Goal: Book appointment/travel/reservation

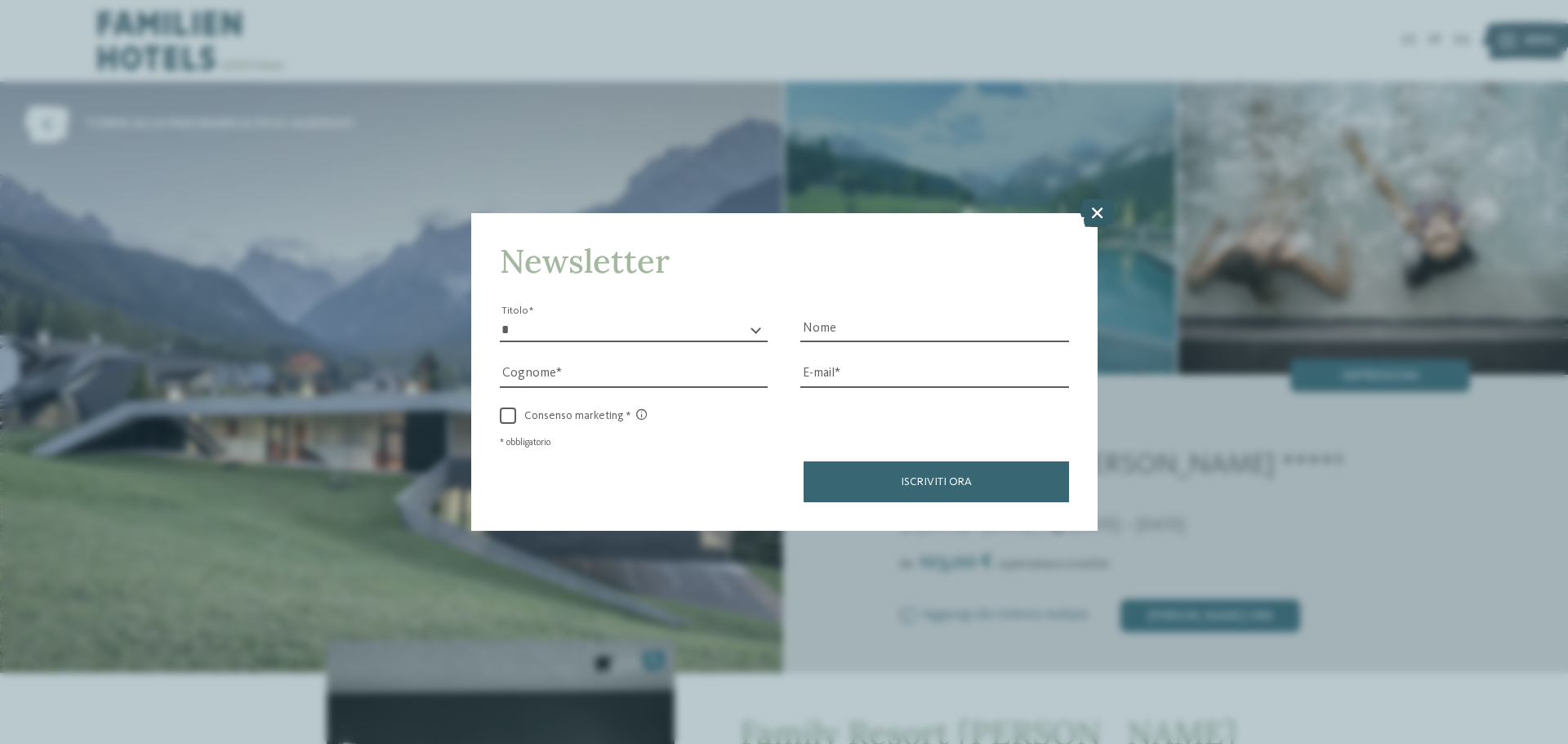
click at [1082, 216] on icon at bounding box center [1097, 212] width 35 height 29
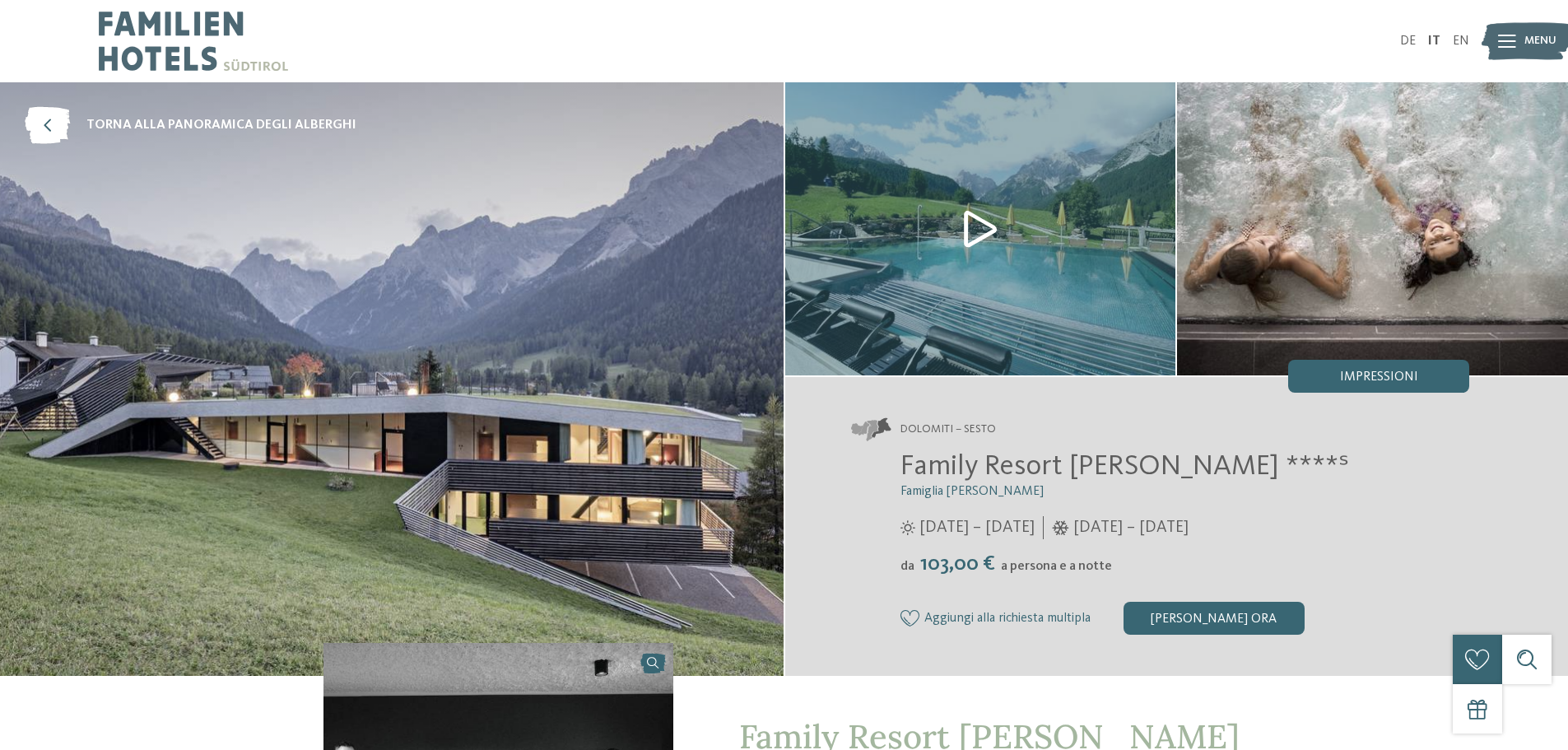
click at [174, 38] on img at bounding box center [193, 41] width 189 height 82
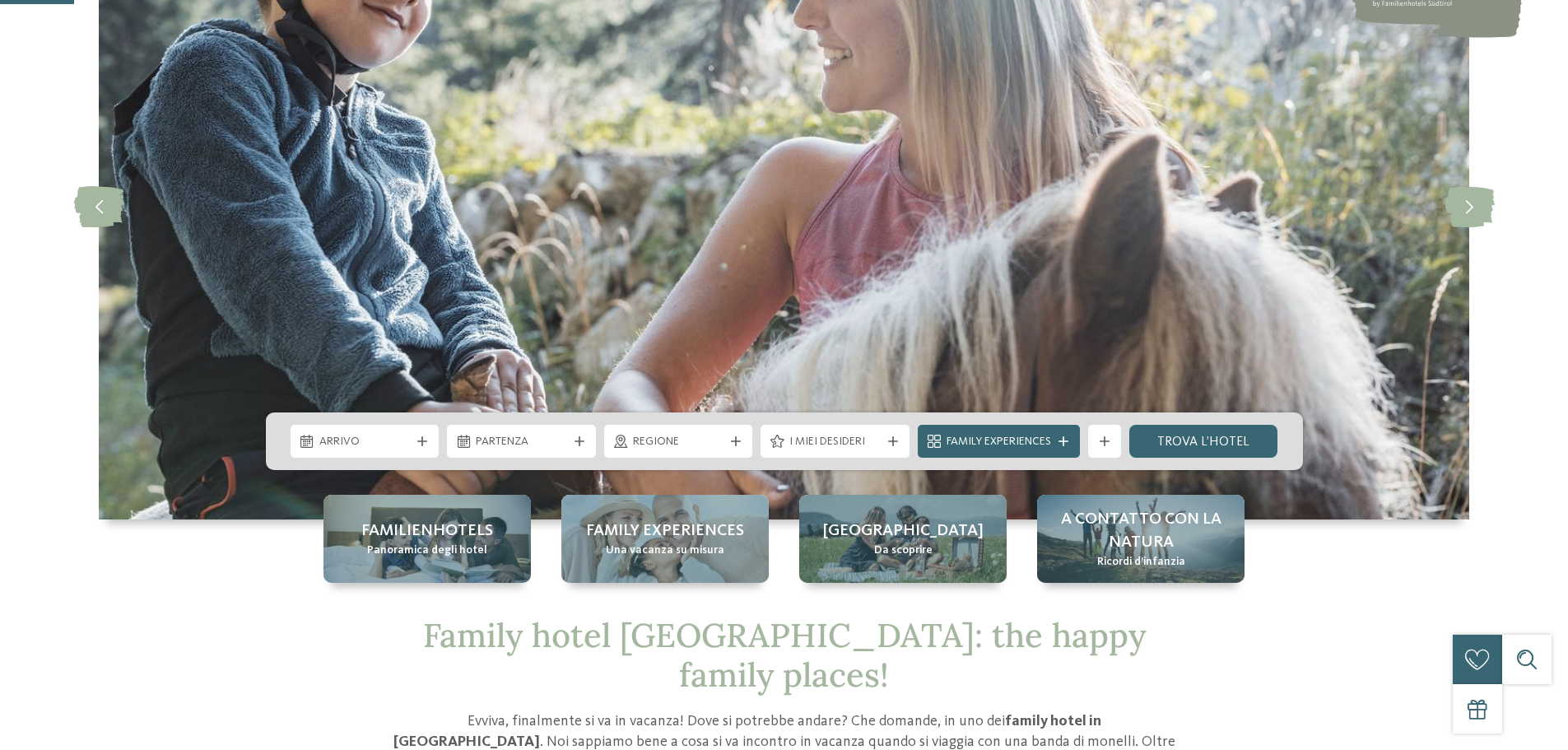
scroll to position [412, 0]
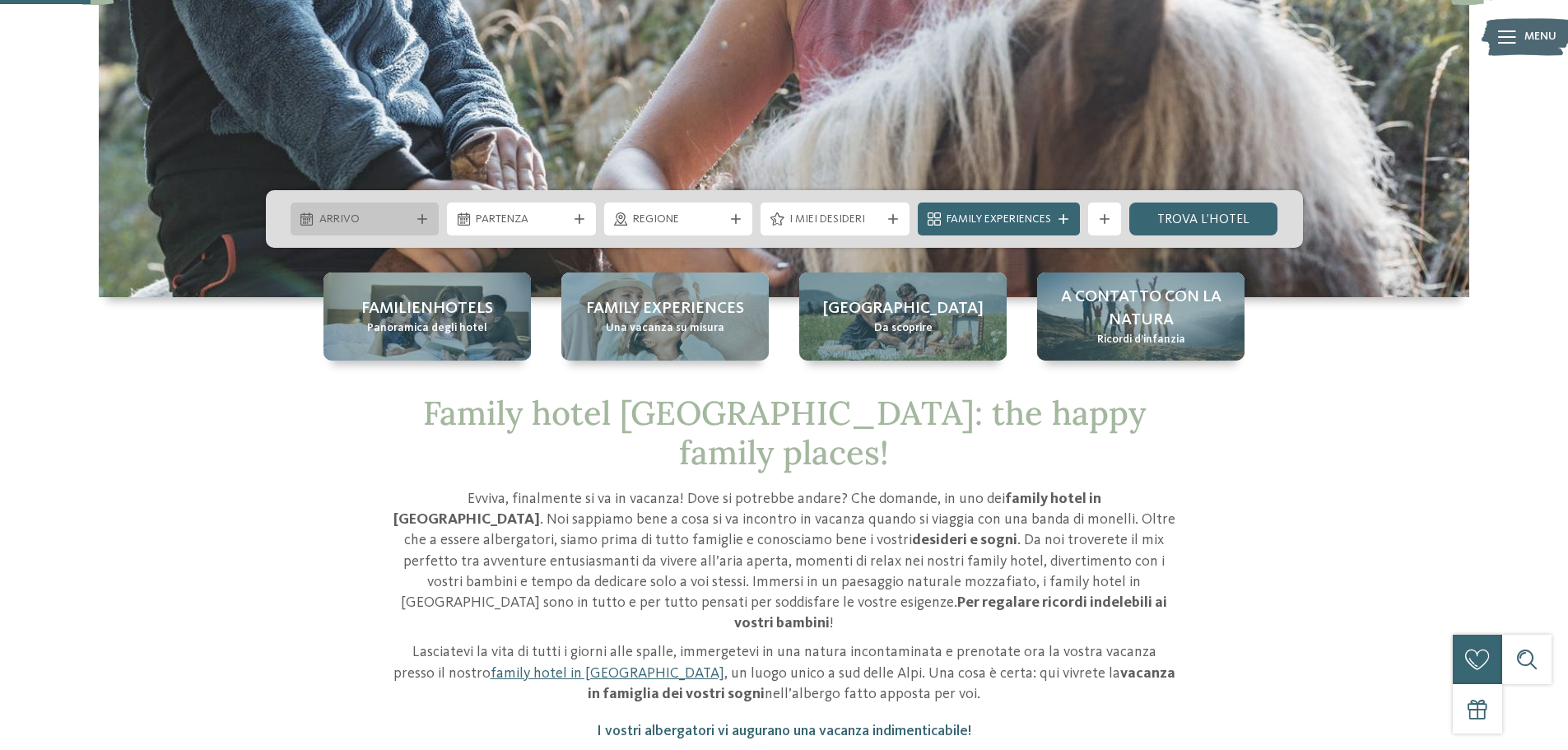
click at [417, 222] on icon at bounding box center [422, 219] width 10 height 10
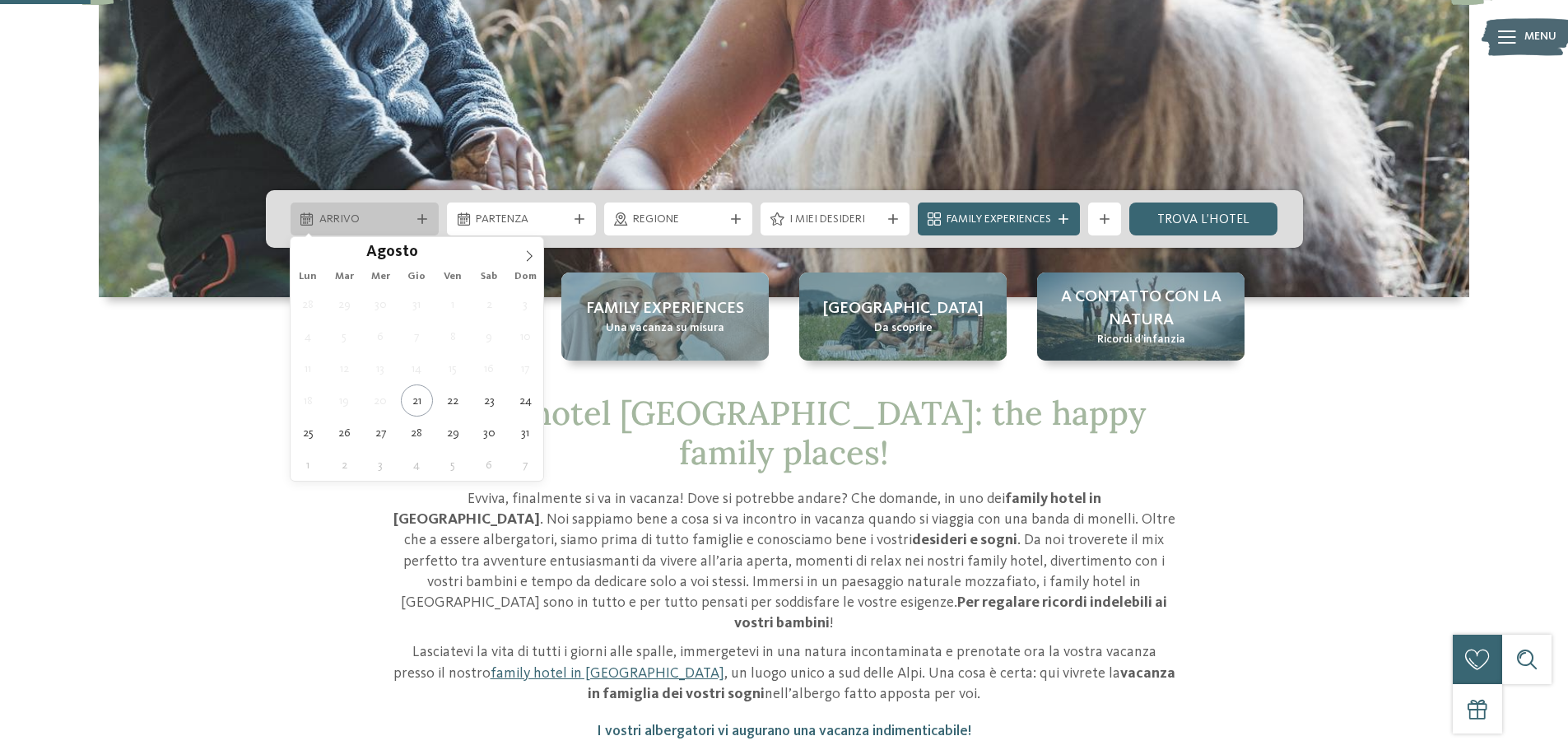
click at [417, 222] on icon at bounding box center [422, 219] width 10 height 10
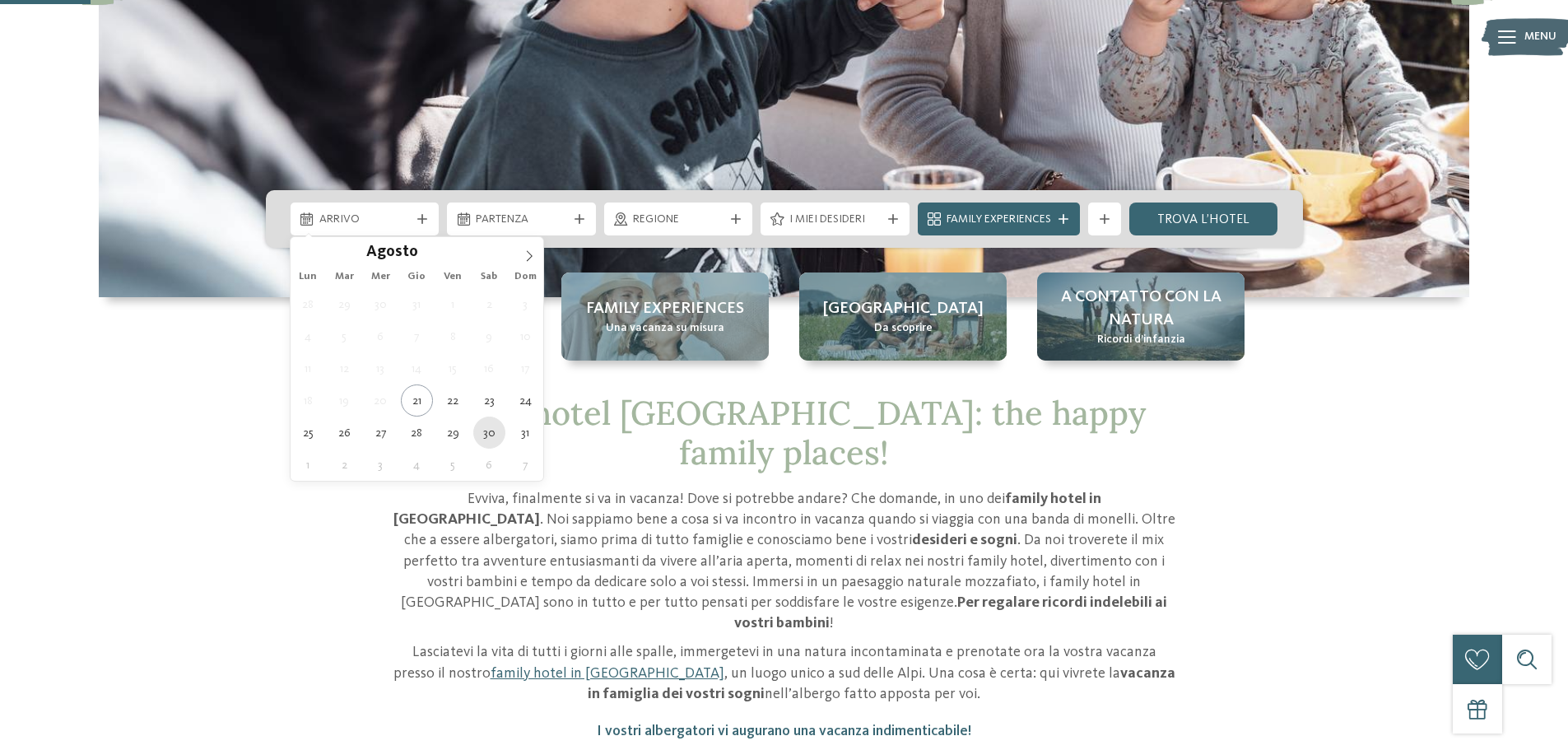
type div "30.08.2025"
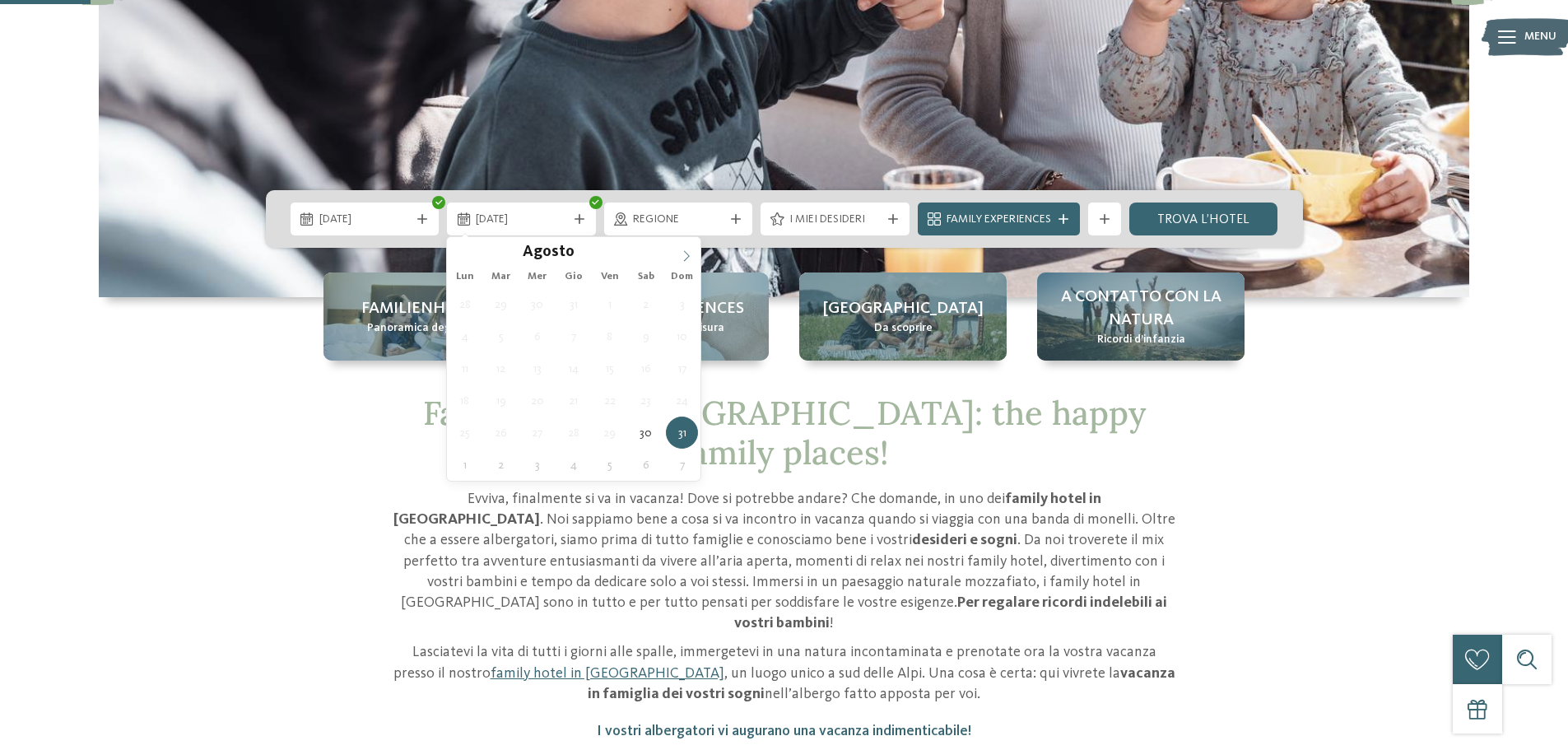
click at [686, 259] on icon at bounding box center [686, 256] width 12 height 12
type div "06.09.2025"
drag, startPoint x: 645, startPoint y: 308, endPoint x: 674, endPoint y: 280, distance: 40.3
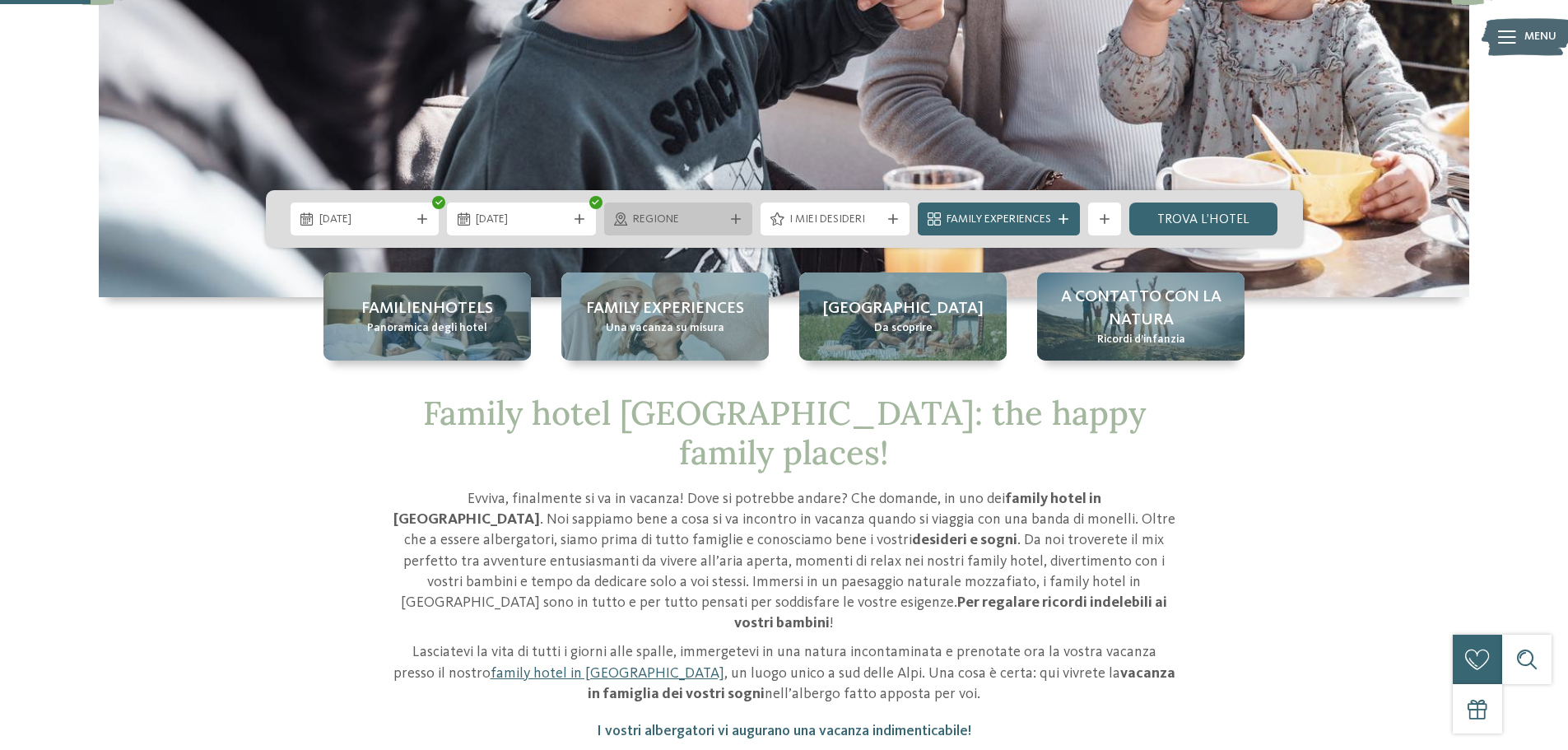
click at [723, 208] on div "Regione" at bounding box center [679, 219] width 149 height 33
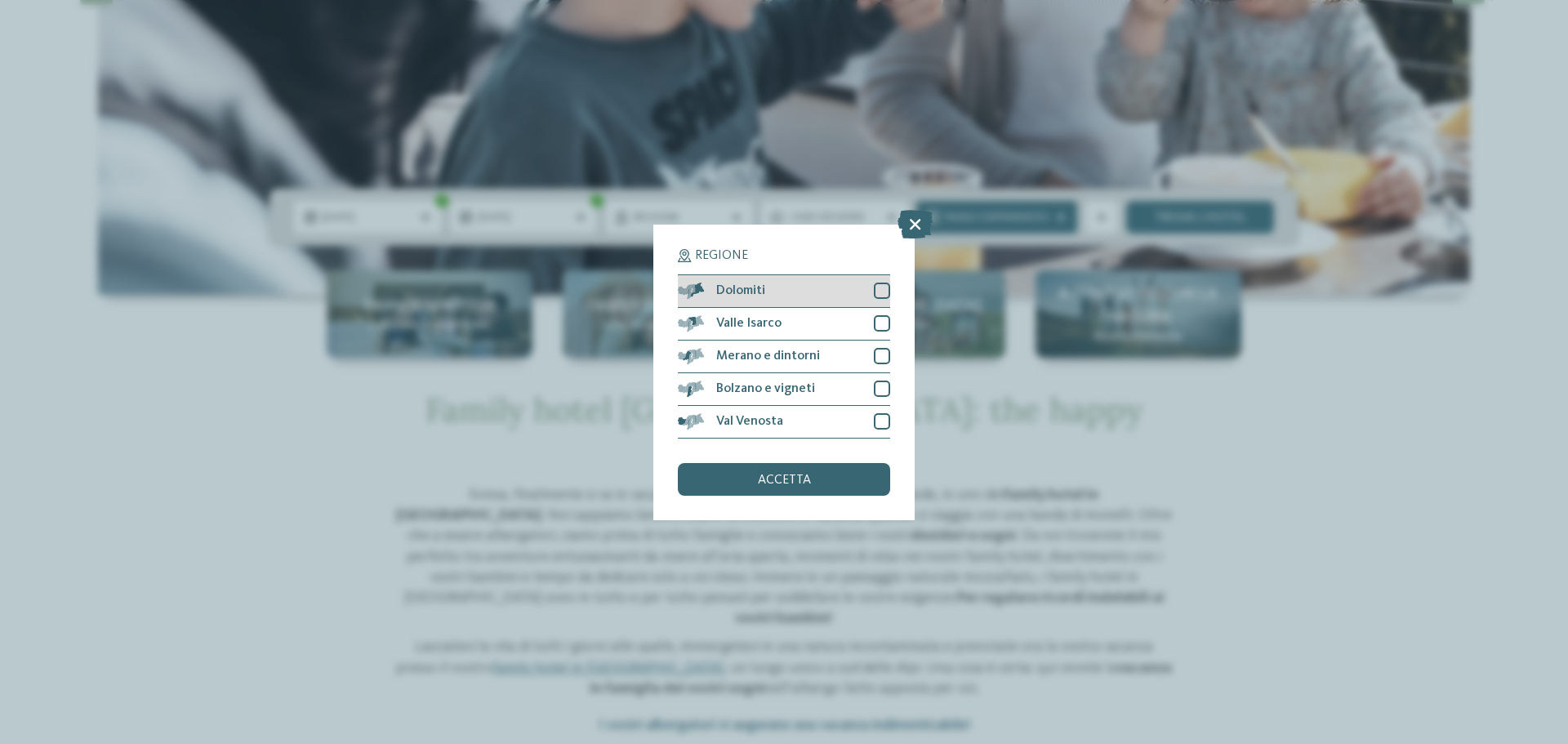
click at [872, 285] on div "Dolomiti" at bounding box center [784, 291] width 212 height 33
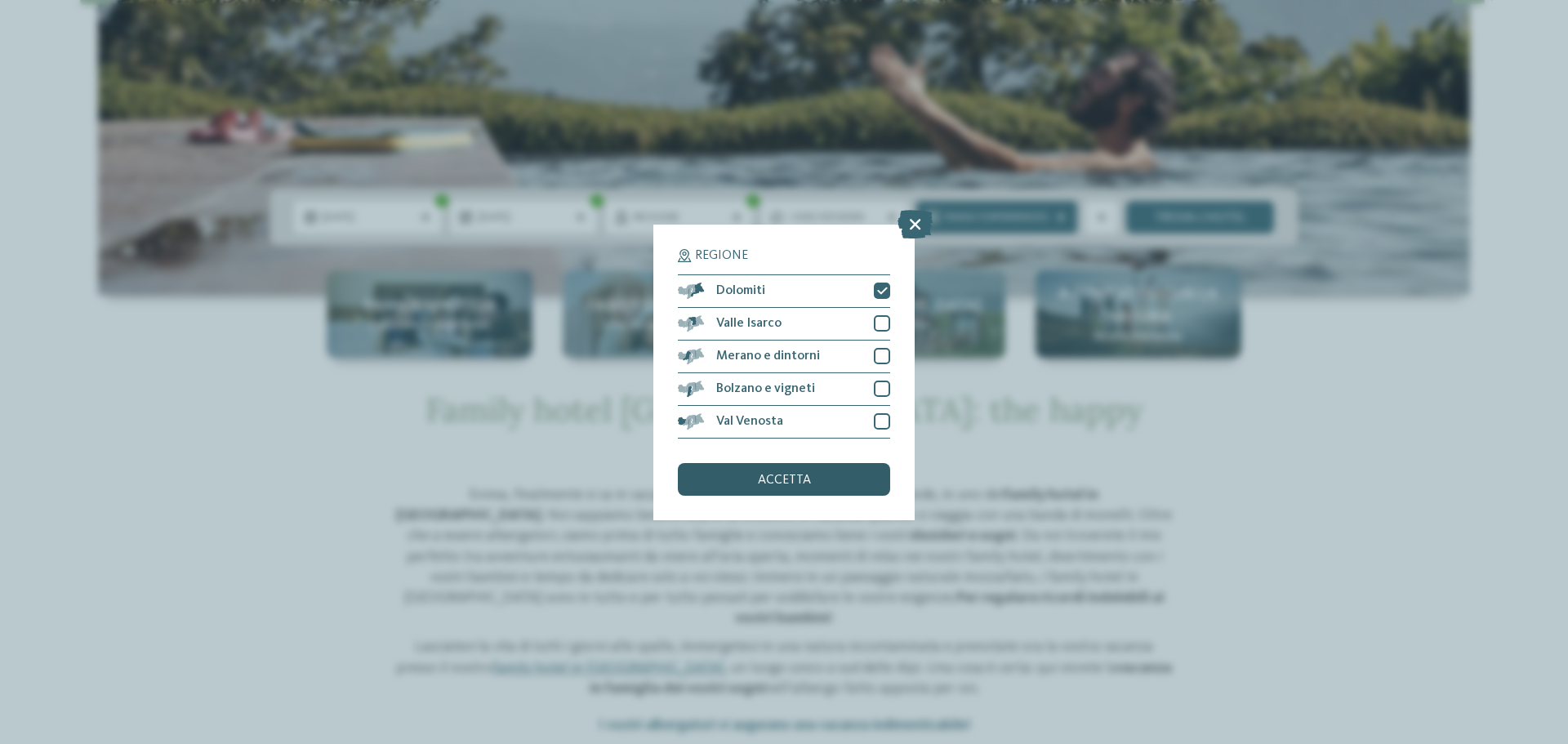
click at [786, 489] on div "accetta" at bounding box center [784, 480] width 212 height 33
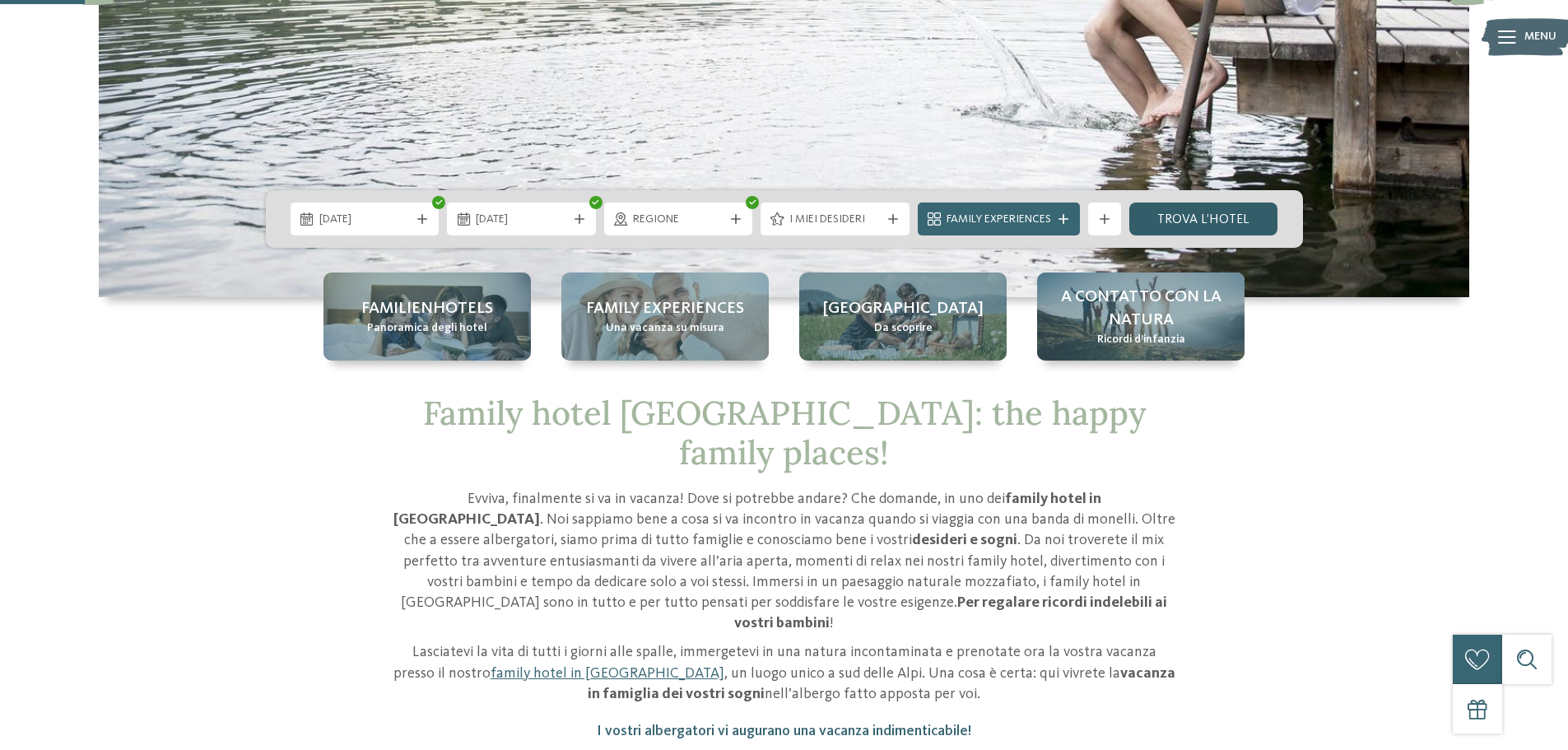
click at [1200, 215] on link "trova l’hotel" at bounding box center [1204, 219] width 149 height 33
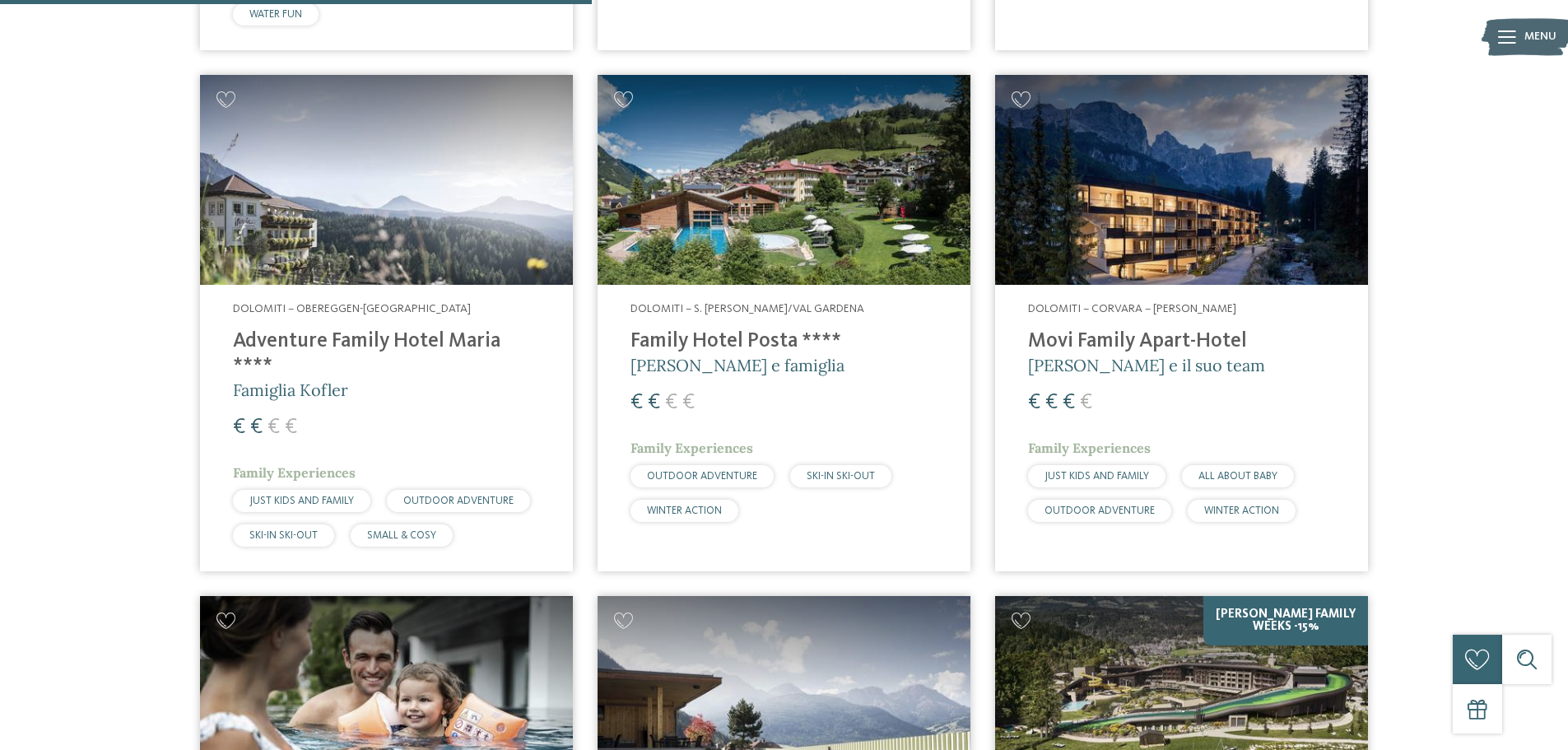
scroll to position [1116, 0]
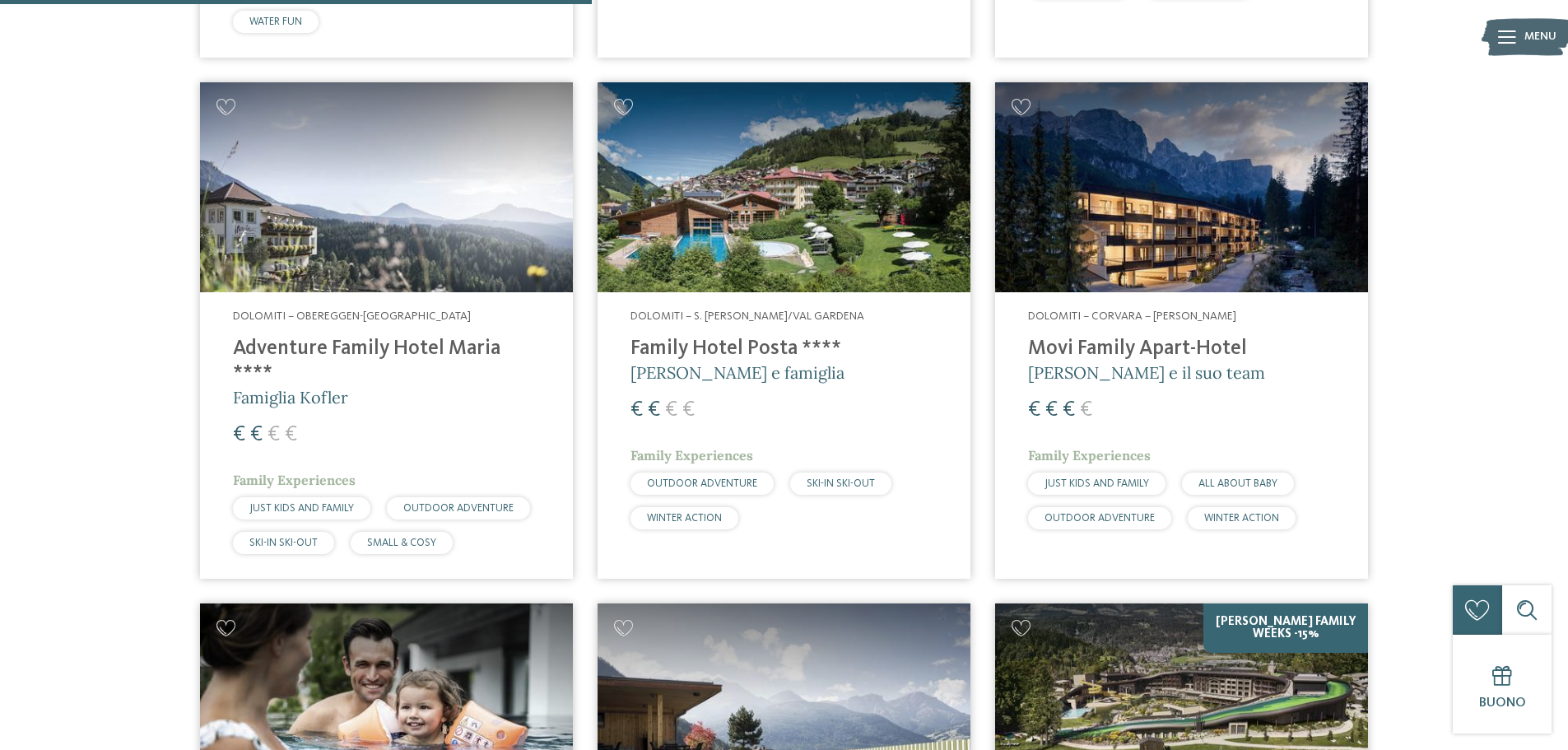
click at [695, 344] on h4 "Family Hotel Posta ****" at bounding box center [784, 349] width 307 height 25
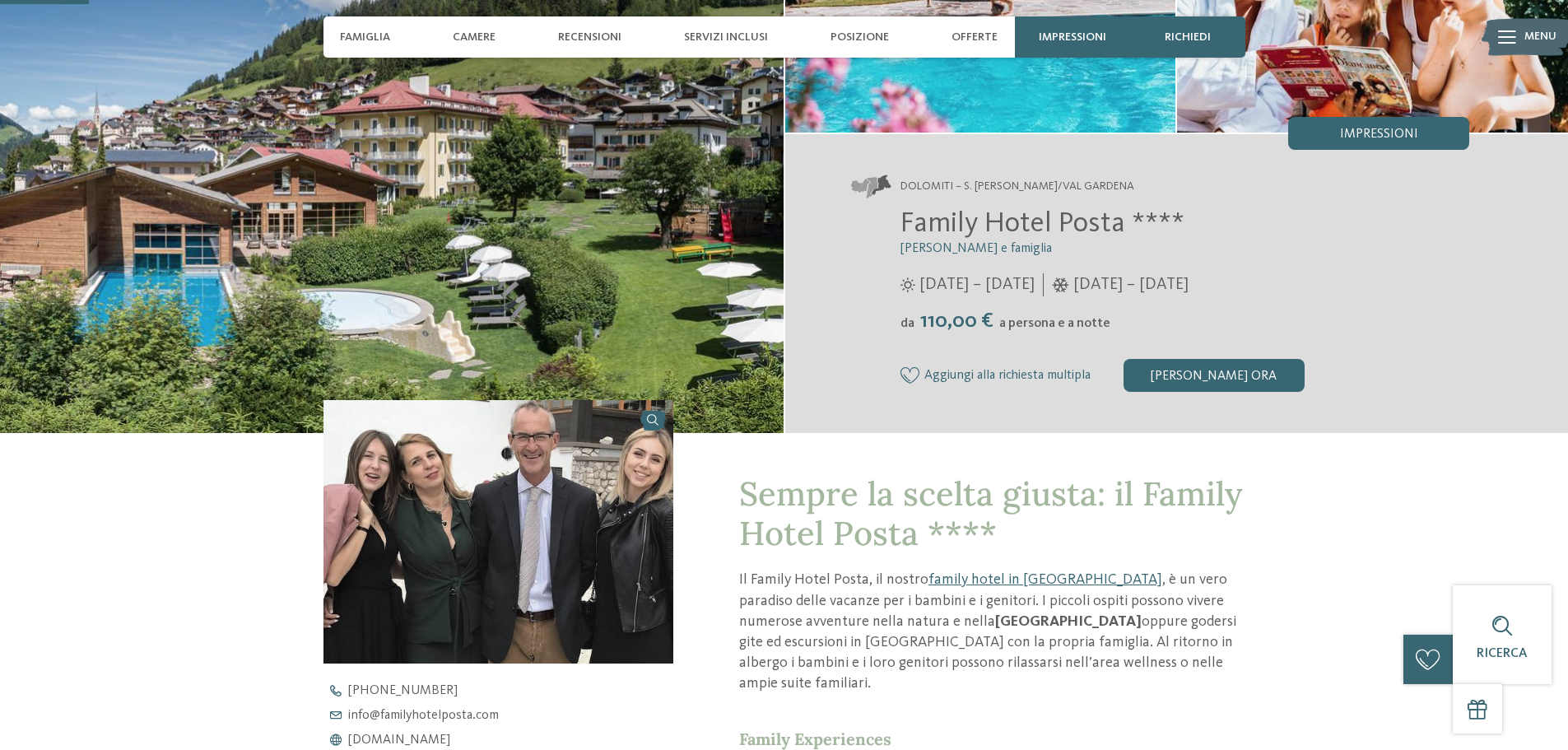
scroll to position [329, 0]
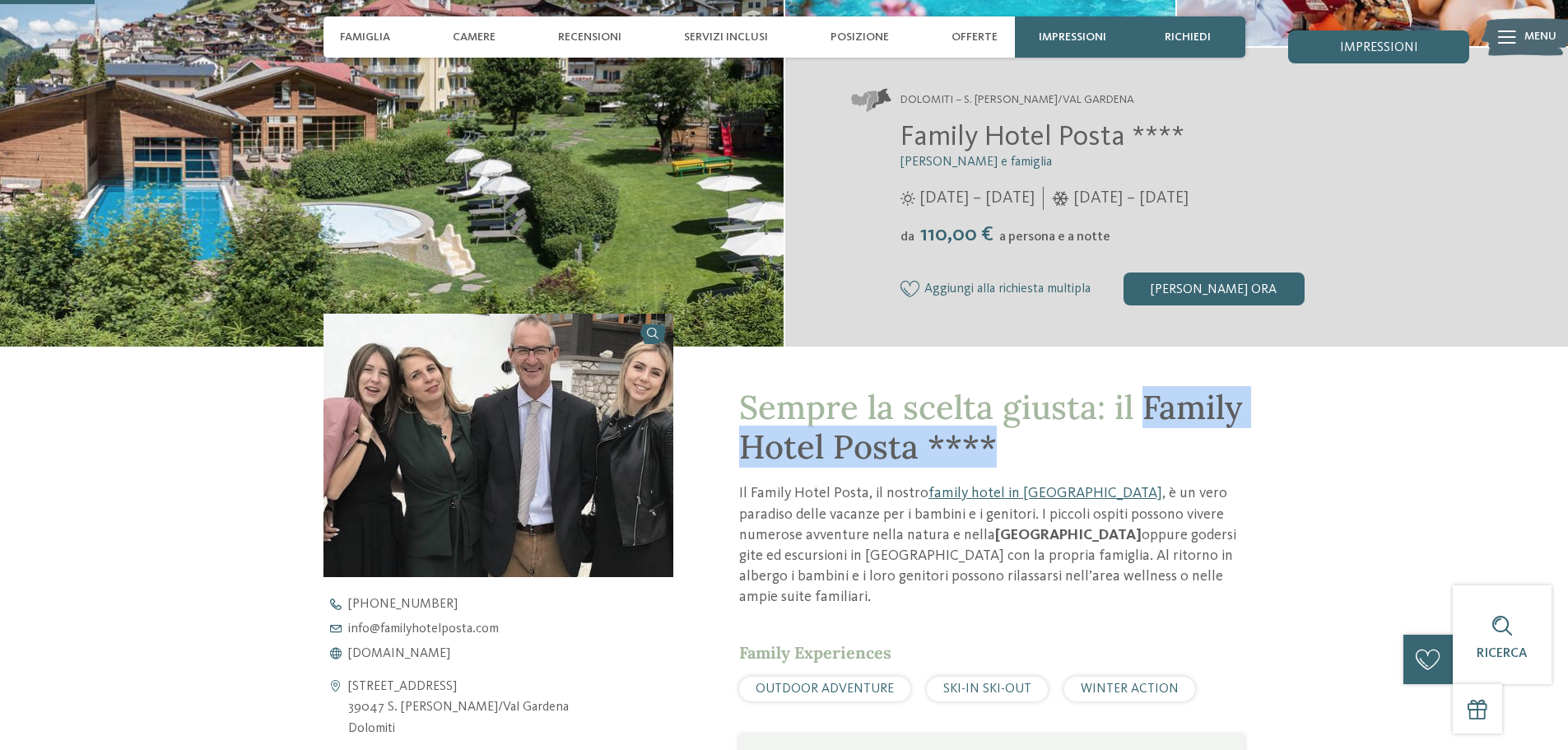
drag, startPoint x: 1142, startPoint y: 409, endPoint x: 1199, endPoint y: 434, distance: 62.2
click at [1199, 434] on h1 "Sempre la scelta giusta: il Family Hotel Posta ****" at bounding box center [991, 426] width 505 height 79
